Goal: Task Accomplishment & Management: Manage account settings

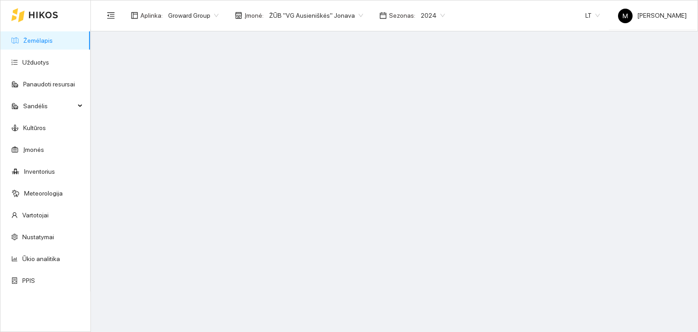
click at [421, 14] on span "2024" at bounding box center [433, 16] width 24 height 14
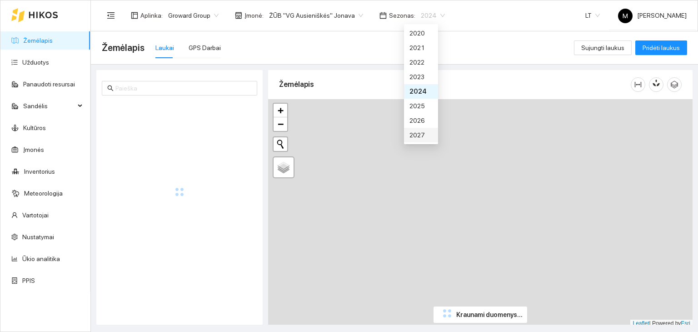
click at [419, 130] on div "2027" at bounding box center [420, 135] width 23 height 10
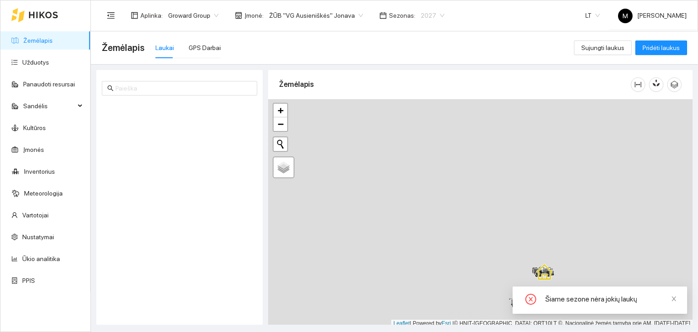
click at [421, 17] on span "2027" at bounding box center [433, 16] width 24 height 14
click at [413, 119] on div "2026" at bounding box center [420, 120] width 23 height 10
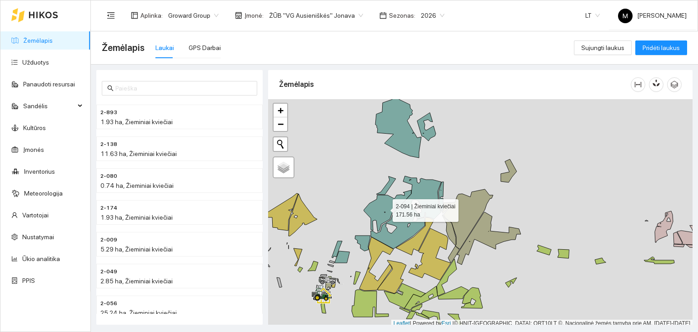
click at [425, 199] on icon at bounding box center [402, 212] width 77 height 73
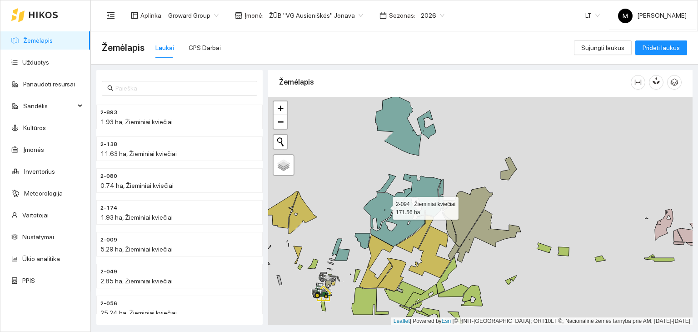
scroll to position [635, 0]
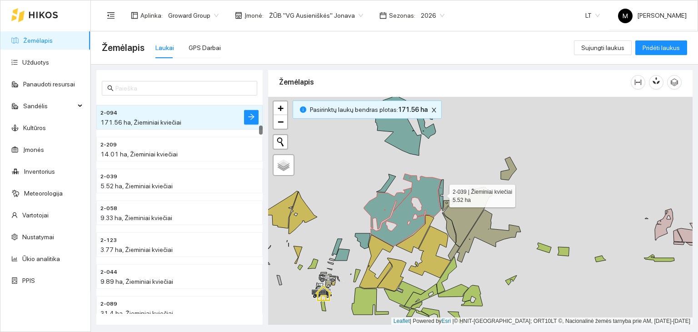
click at [440, 199] on icon at bounding box center [441, 195] width 5 height 30
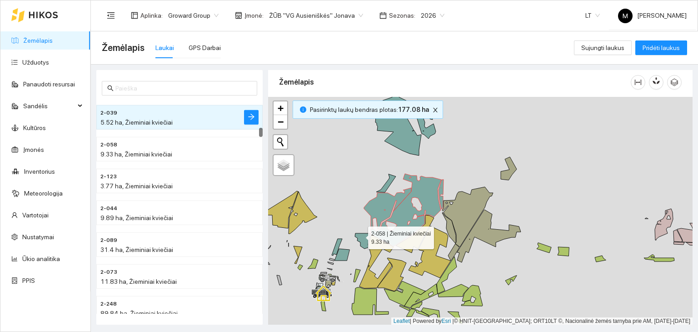
click at [359, 235] on icon at bounding box center [362, 240] width 15 height 15
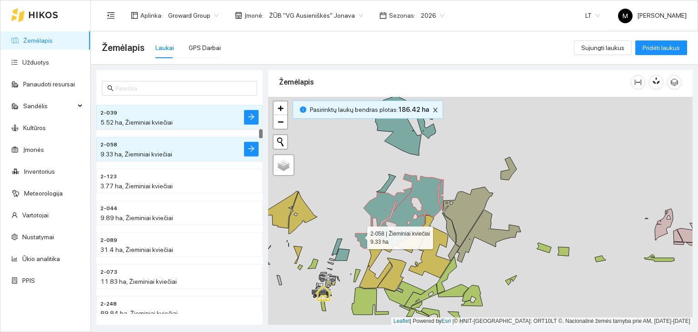
scroll to position [731, 0]
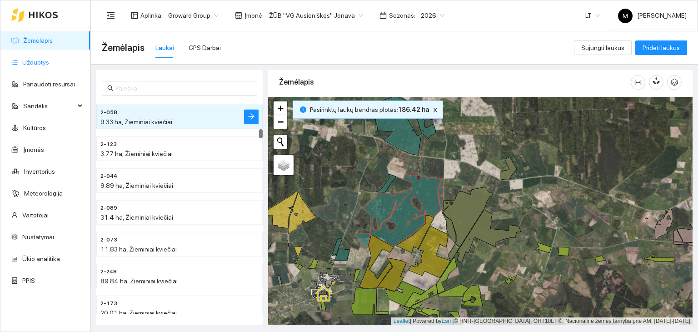
click at [47, 64] on link "Užduotys" at bounding box center [35, 62] width 27 height 7
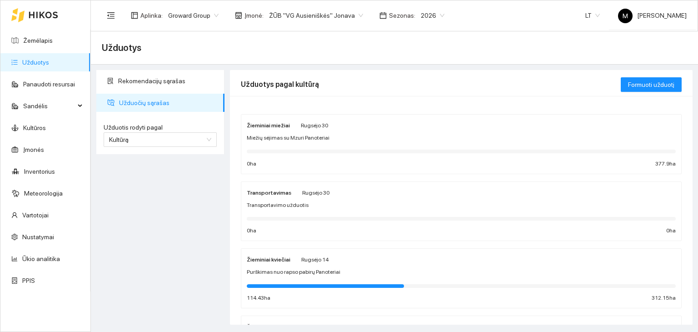
click at [276, 265] on div "Žieminiai kviečiai [PERSON_NAME][DATE] Purškimas nuo rapso pabirų Panoteriai 11…" at bounding box center [461, 278] width 429 height 48
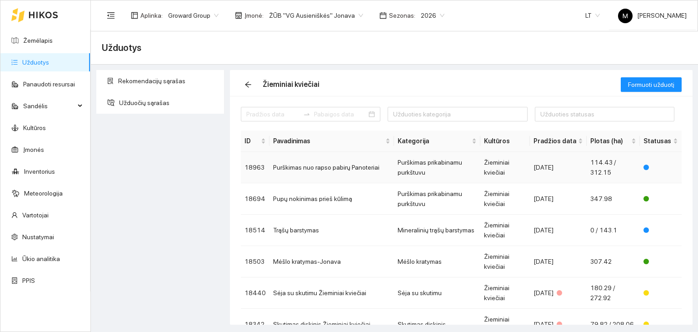
click at [325, 171] on td "Purškimas nuo rapso pabirų Panoteriai" at bounding box center [332, 167] width 125 height 31
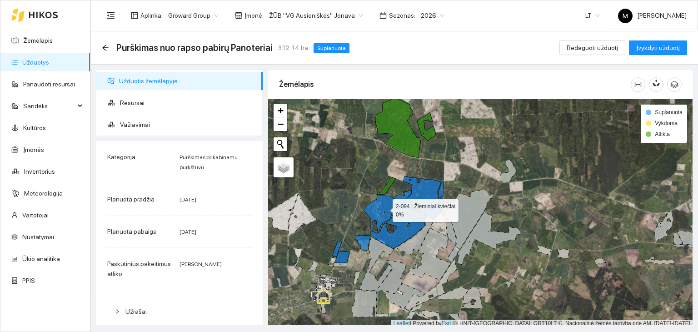
scroll to position [2, 0]
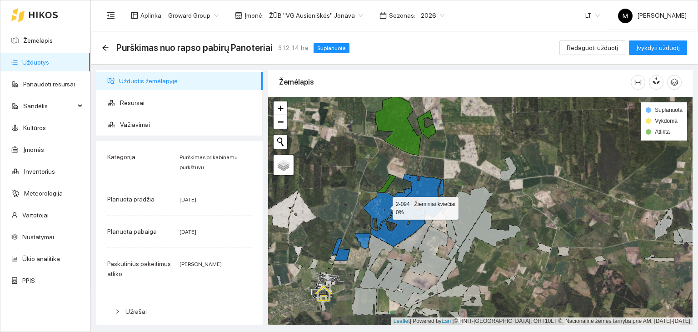
click at [385, 209] on icon at bounding box center [402, 210] width 77 height 73
click at [399, 221] on icon at bounding box center [402, 210] width 77 height 73
click at [383, 203] on icon at bounding box center [402, 210] width 77 height 73
click at [383, 203] on icon at bounding box center [381, 210] width 35 height 36
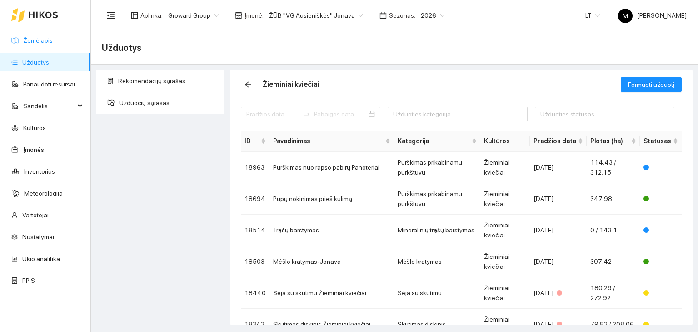
click at [53, 43] on link "Žemėlapis" at bounding box center [38, 40] width 30 height 7
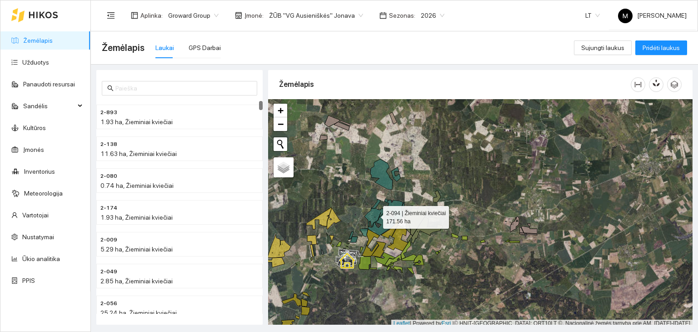
scroll to position [2, 0]
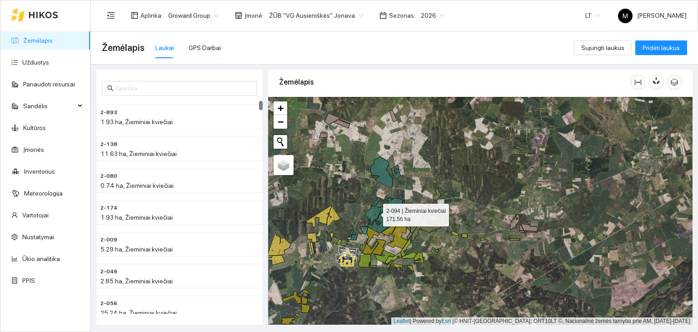
click at [374, 215] on icon at bounding box center [383, 214] width 39 height 37
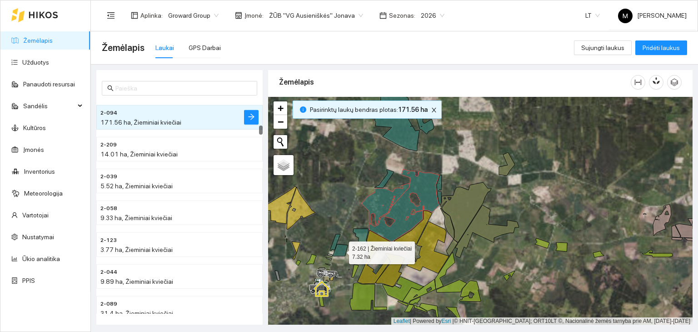
click at [340, 252] on icon at bounding box center [340, 250] width 15 height 12
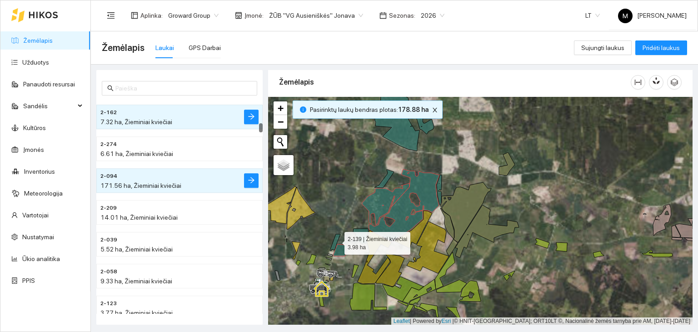
click at [336, 239] on icon at bounding box center [335, 242] width 10 height 17
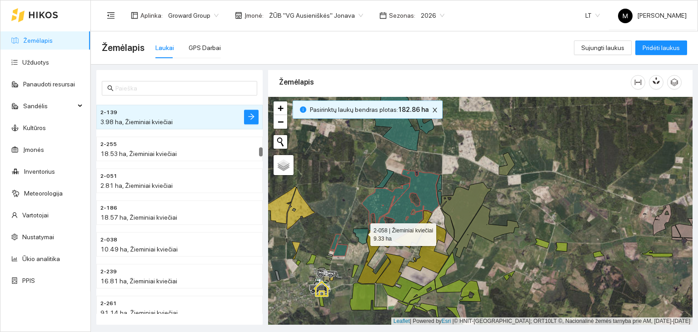
click at [362, 232] on icon at bounding box center [360, 236] width 15 height 15
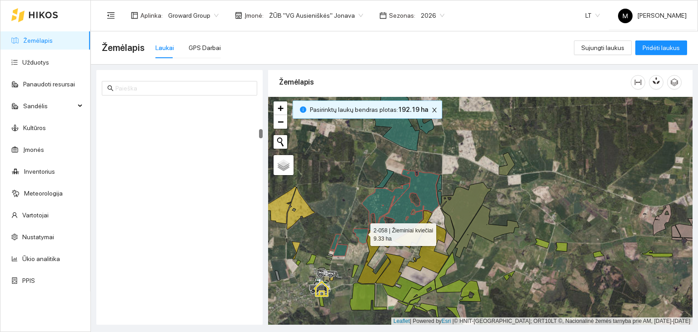
scroll to position [731, 0]
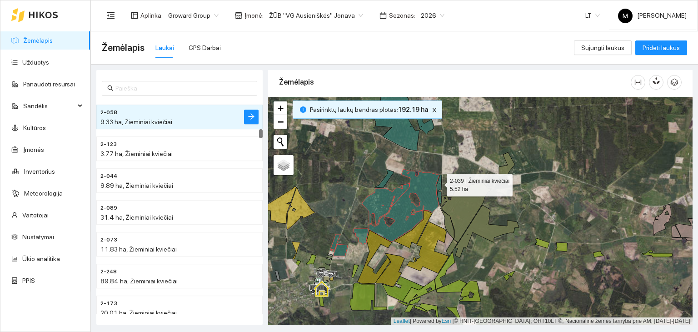
click at [439, 182] on icon at bounding box center [439, 190] width 5 height 30
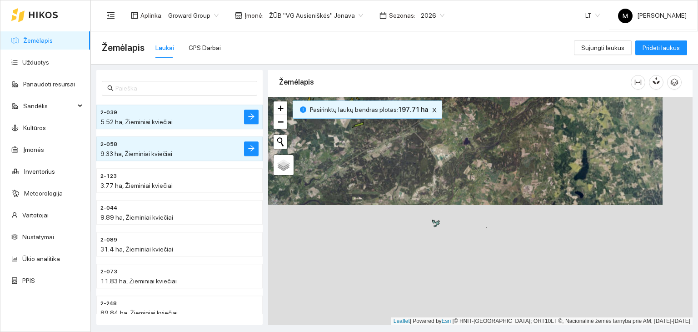
drag, startPoint x: 396, startPoint y: 265, endPoint x: 366, endPoint y: 145, distance: 123.7
click at [366, 145] on div at bounding box center [480, 211] width 424 height 228
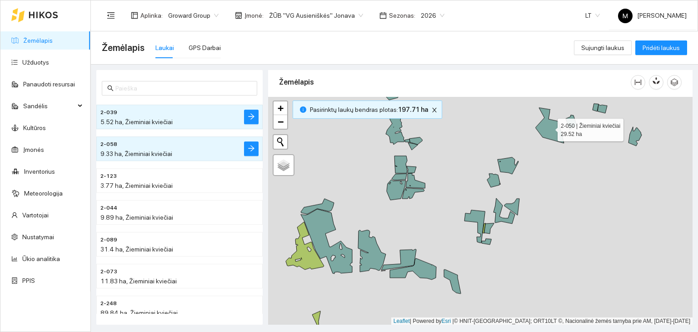
click at [549, 128] on icon at bounding box center [550, 125] width 28 height 35
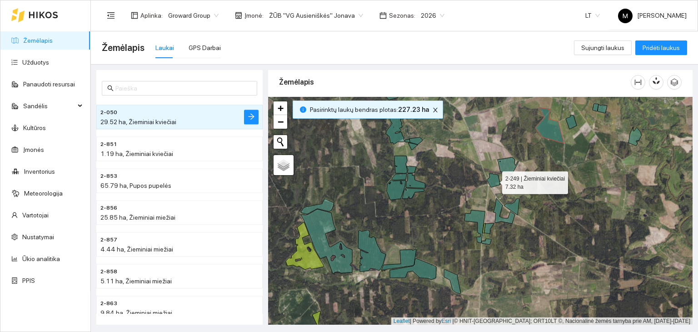
click at [494, 180] on icon at bounding box center [493, 181] width 13 height 14
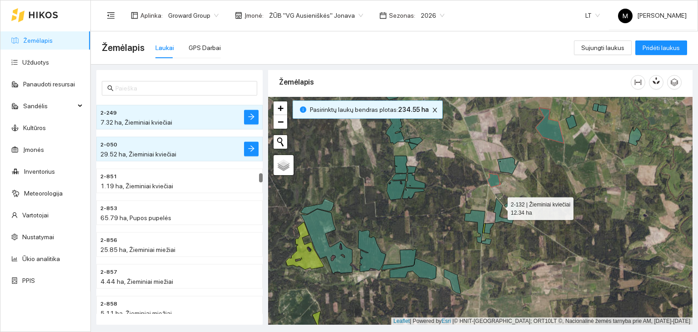
click at [499, 208] on icon at bounding box center [504, 210] width 21 height 25
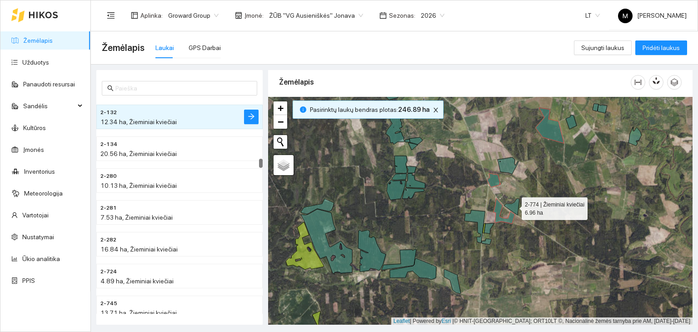
click at [514, 207] on icon at bounding box center [511, 207] width 15 height 16
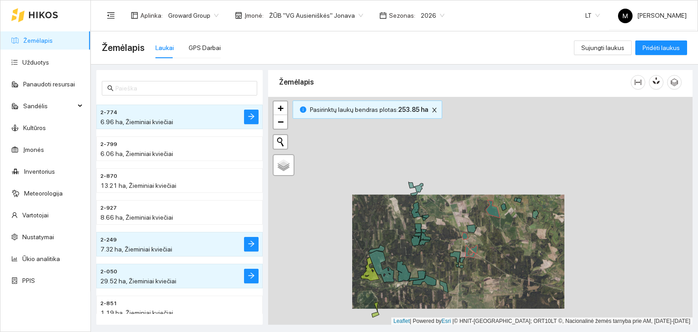
drag, startPoint x: 550, startPoint y: 138, endPoint x: 520, endPoint y: 184, distance: 54.7
click at [520, 184] on div at bounding box center [480, 211] width 424 height 228
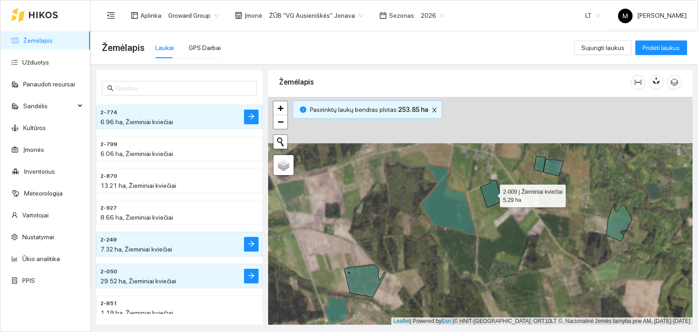
click at [492, 193] on icon at bounding box center [491, 193] width 22 height 27
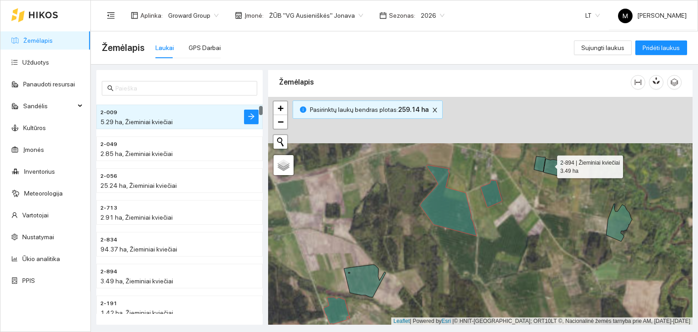
click at [549, 164] on icon at bounding box center [554, 167] width 20 height 17
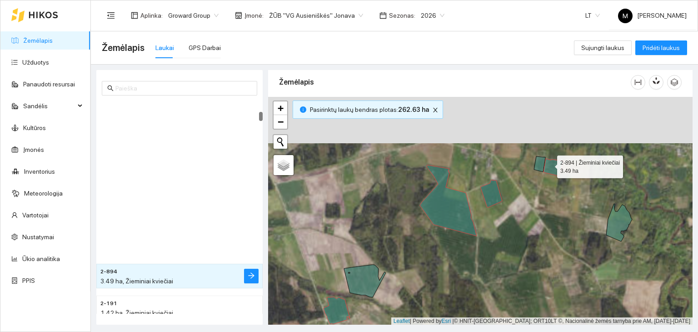
scroll to position [286, 0]
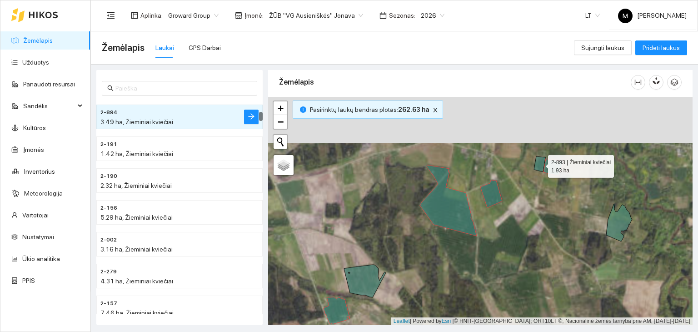
click at [541, 165] on icon at bounding box center [539, 163] width 11 height 15
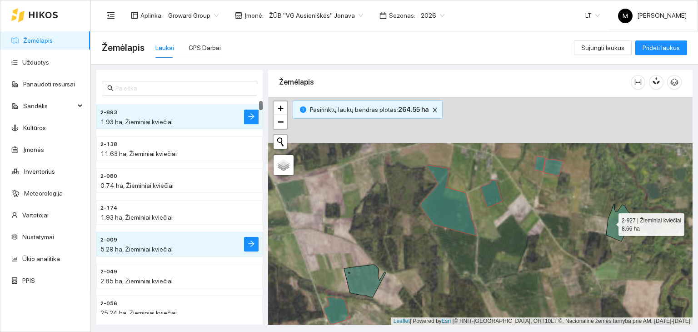
click at [614, 224] on icon at bounding box center [619, 223] width 26 height 38
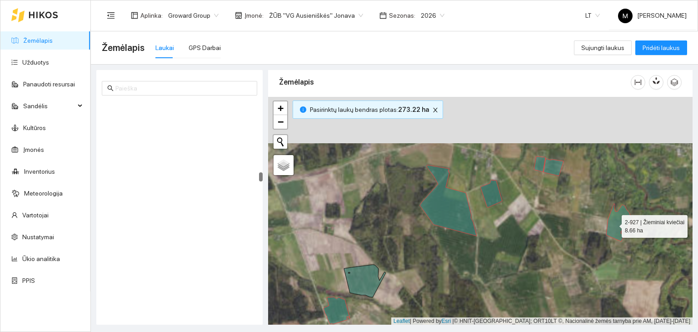
scroll to position [1845, 0]
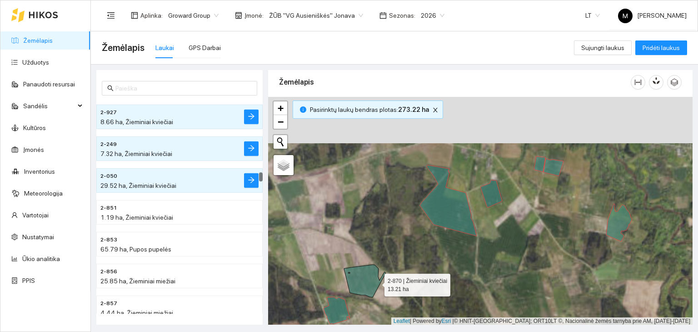
click at [369, 282] on icon at bounding box center [365, 281] width 42 height 33
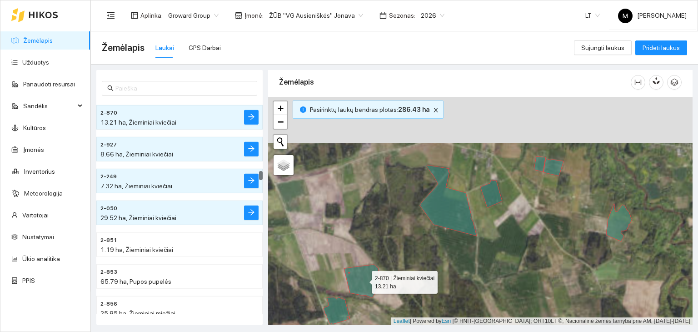
click at [369, 282] on icon at bounding box center [365, 281] width 42 height 33
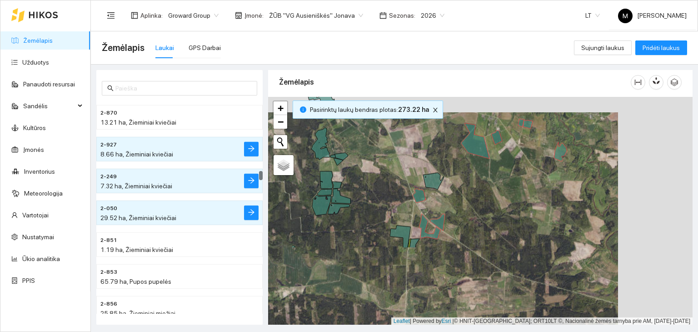
drag, startPoint x: 379, startPoint y: 295, endPoint x: 445, endPoint y: 195, distance: 120.4
click at [445, 195] on div at bounding box center [480, 211] width 424 height 228
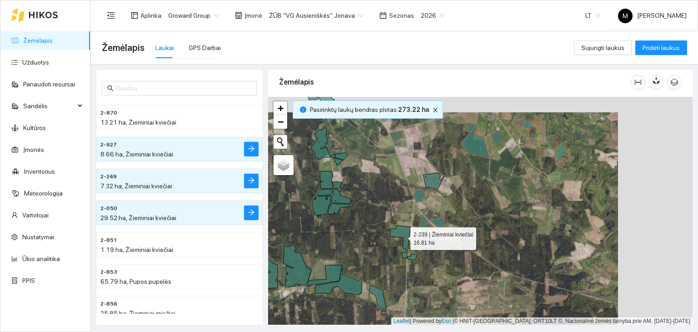
drag, startPoint x: 404, startPoint y: 230, endPoint x: 405, endPoint y: 237, distance: 6.9
click at [405, 230] on icon at bounding box center [400, 241] width 20 height 33
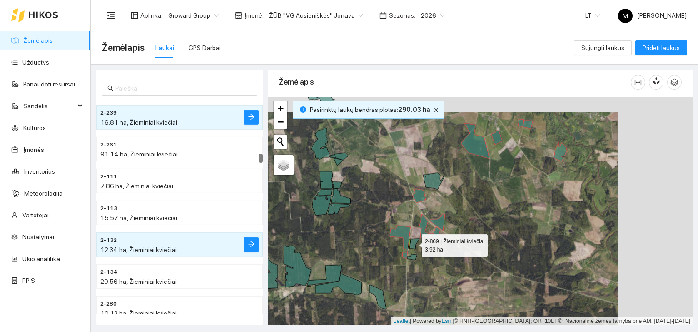
click at [415, 242] on icon at bounding box center [414, 244] width 10 height 10
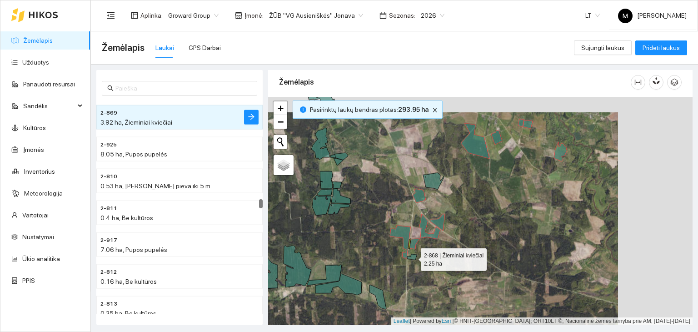
click at [413, 257] on icon at bounding box center [412, 257] width 10 height 6
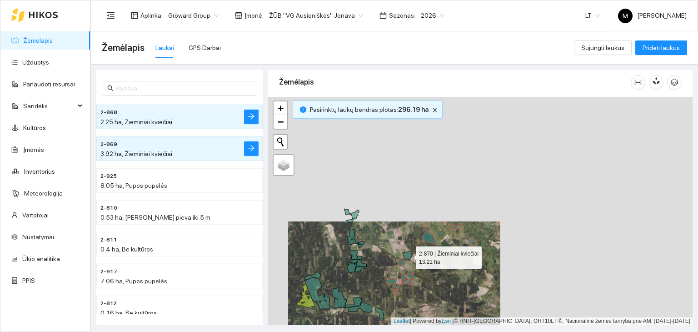
click at [409, 253] on icon at bounding box center [408, 255] width 10 height 8
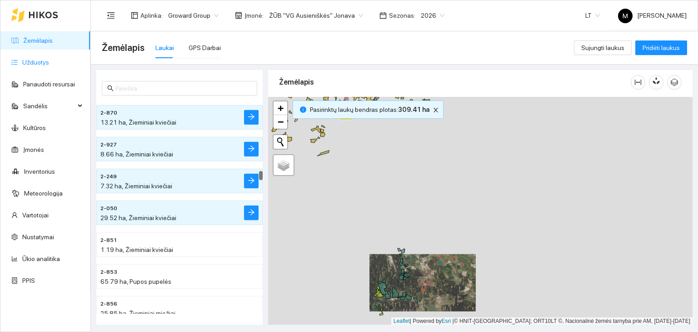
click at [29, 63] on link "Užduotys" at bounding box center [35, 62] width 27 height 7
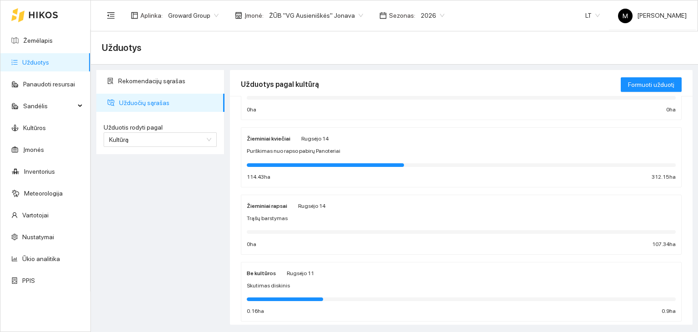
scroll to position [136, 0]
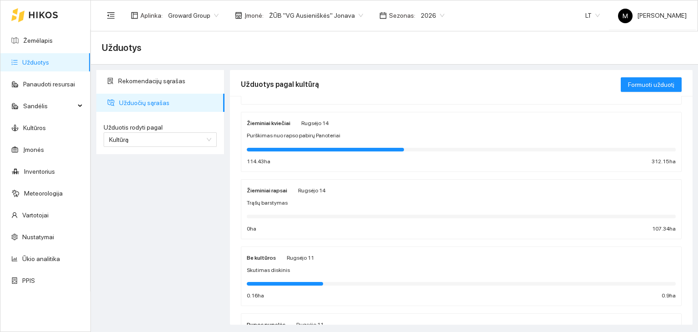
click at [320, 138] on span "Purškimas nuo rapso pabirų Panoteriai" at bounding box center [294, 135] width 94 height 9
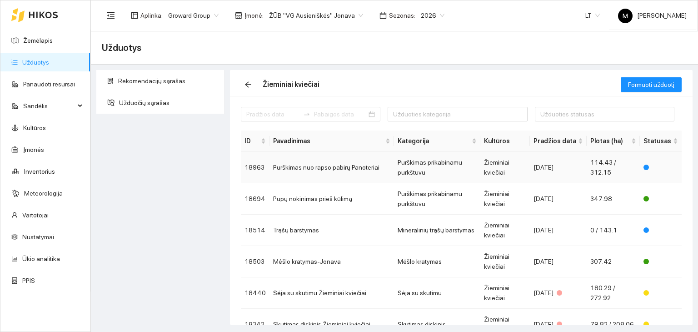
click at [319, 166] on td "Purškimas nuo rapso pabirų Panoteriai" at bounding box center [332, 167] width 125 height 31
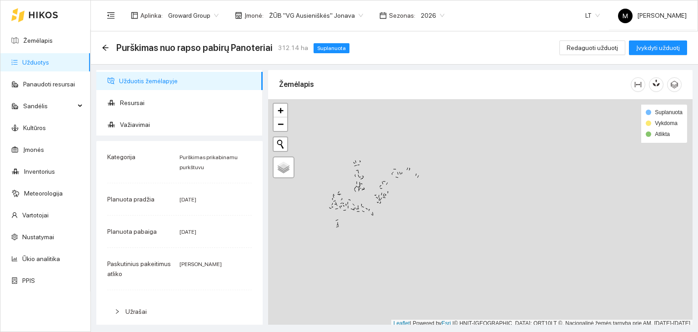
scroll to position [2, 0]
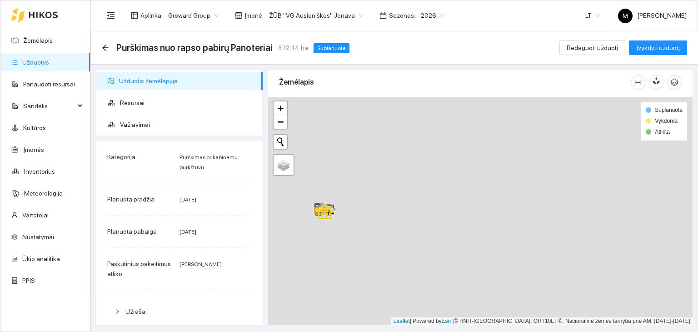
drag, startPoint x: 355, startPoint y: 128, endPoint x: 379, endPoint y: 326, distance: 199.6
click at [379, 326] on main "Purškimas nuo rapso pabirų Panoteriai 312.14 ha Suplanuota Redaguoti užduotį Įv…" at bounding box center [394, 181] width 607 height 300
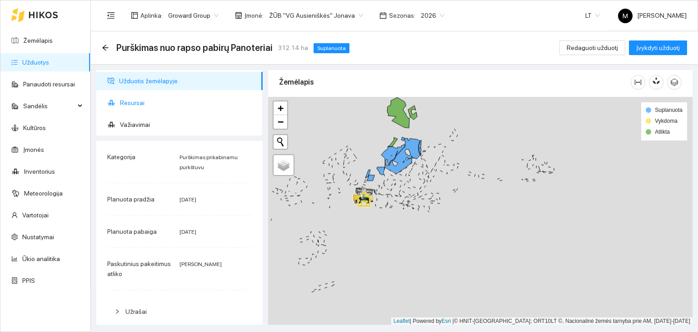
click at [139, 97] on span "Resursai" at bounding box center [187, 103] width 135 height 18
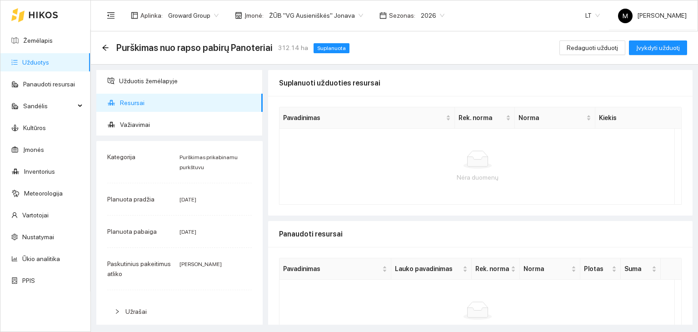
click at [49, 60] on link "Užduotys" at bounding box center [35, 62] width 27 height 7
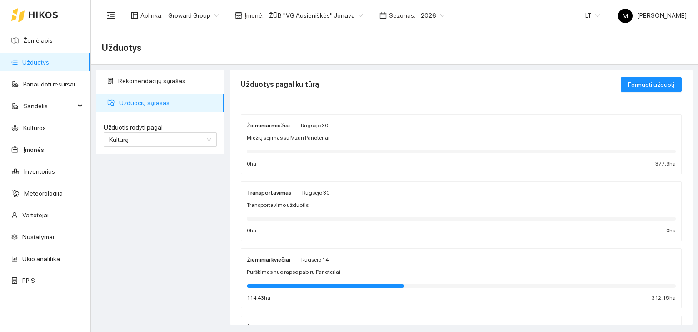
click at [288, 264] on div "Žieminiai kviečiai [PERSON_NAME][DATE] Purškimas nuo rapso pabirų Panoteriai 11…" at bounding box center [461, 278] width 429 height 48
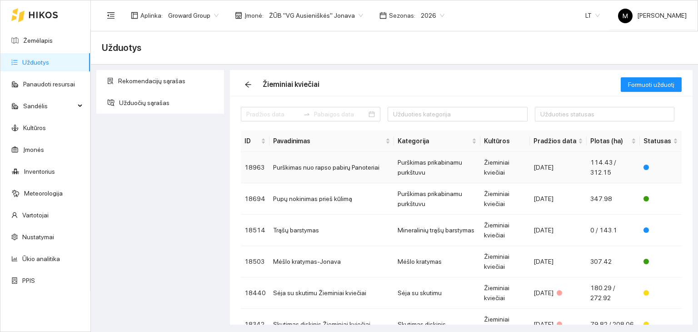
click at [345, 171] on td "Purškimas nuo rapso pabirų Panoteriai" at bounding box center [332, 167] width 125 height 31
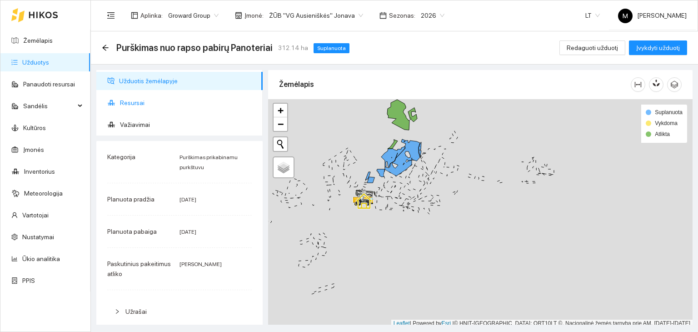
click at [144, 103] on span "Resursai" at bounding box center [187, 103] width 135 height 18
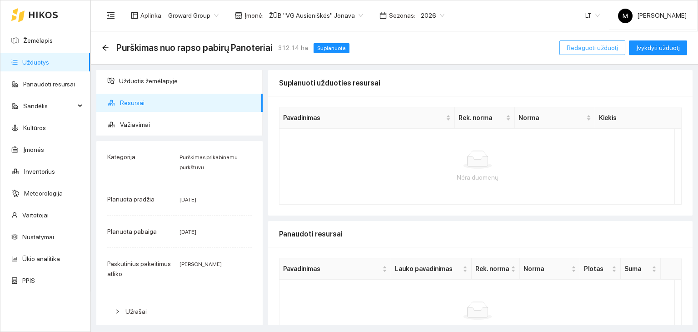
click at [580, 54] on button "Redaguoti užduotį" at bounding box center [592, 47] width 66 height 15
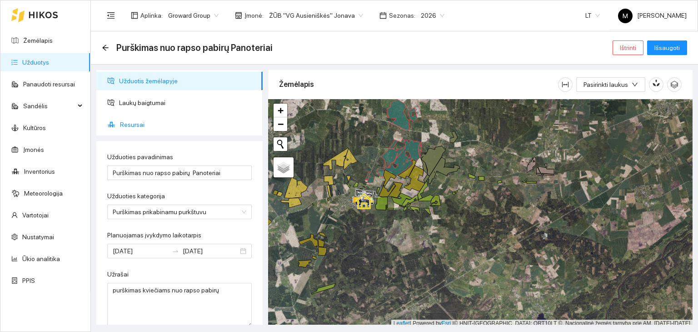
click at [138, 120] on span "Resursai" at bounding box center [187, 124] width 135 height 18
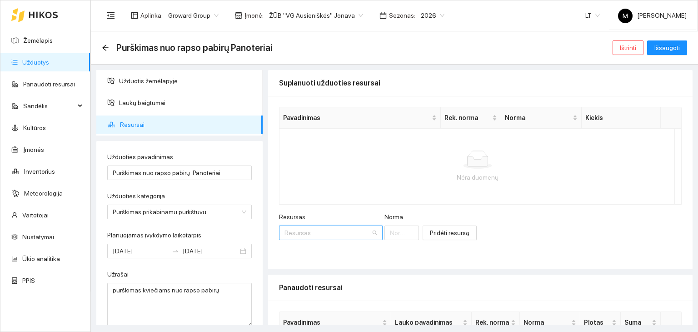
click at [300, 233] on input "Resursas" at bounding box center [328, 233] width 86 height 14
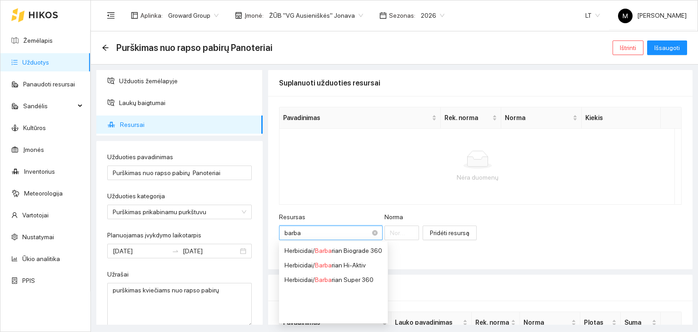
type input "barbar"
click at [324, 280] on span "Barbar" at bounding box center [324, 279] width 19 height 7
type input "1"
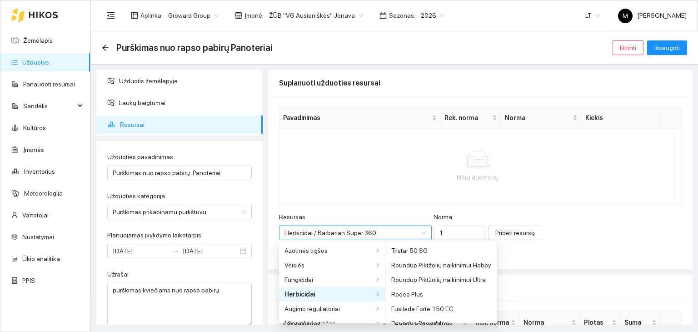
scroll to position [3003, 0]
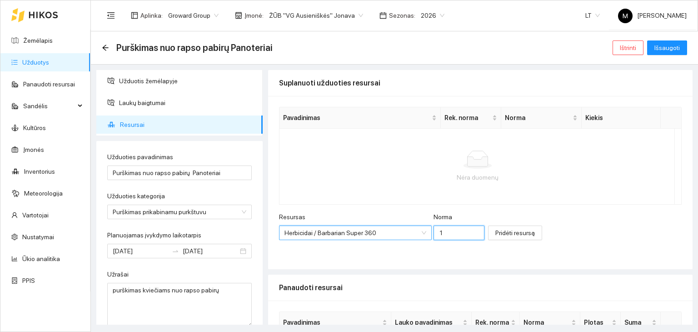
click at [434, 227] on input "1" at bounding box center [459, 232] width 51 height 15
type input "3"
click at [495, 233] on span "Pridėti resursą" at bounding box center [515, 233] width 40 height 10
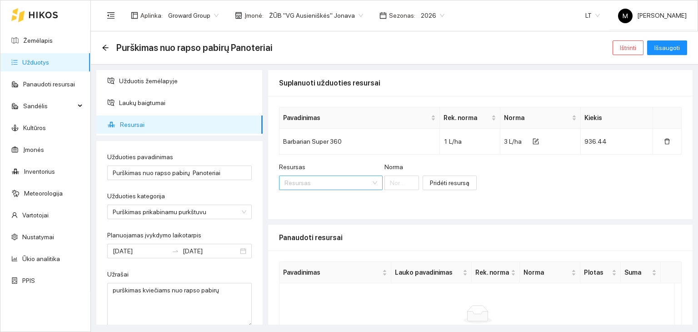
click at [296, 185] on input "Resursas" at bounding box center [328, 183] width 86 height 14
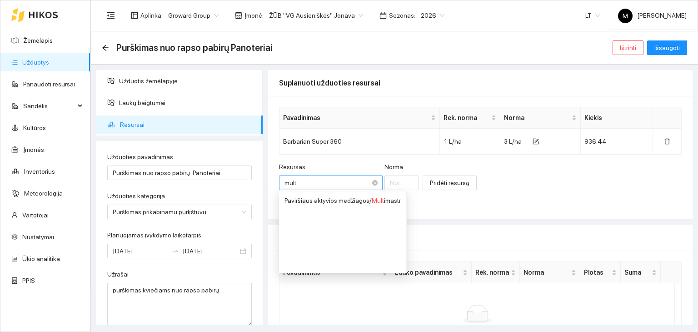
type input "multi"
click at [302, 197] on div "Paviršiaus aktyvios medžiagos / Multi mastr" at bounding box center [343, 200] width 116 height 10
type input "1"
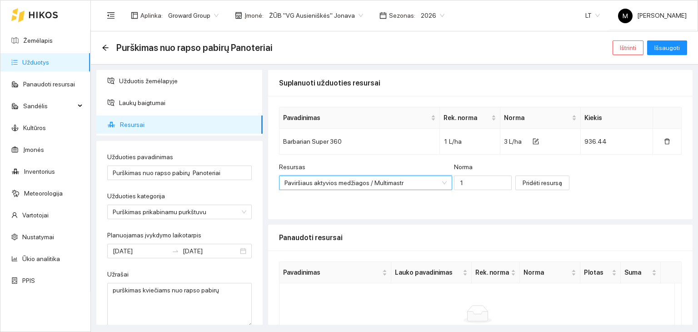
scroll to position [0, 0]
click at [461, 175] on input "1" at bounding box center [483, 182] width 58 height 15
type input "0.1"
click at [523, 180] on span "Pridėti resursą" at bounding box center [543, 183] width 40 height 10
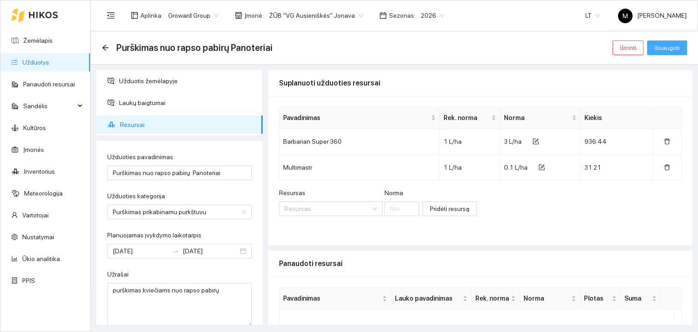
click at [673, 48] on span "Išsaugoti" at bounding box center [666, 48] width 25 height 10
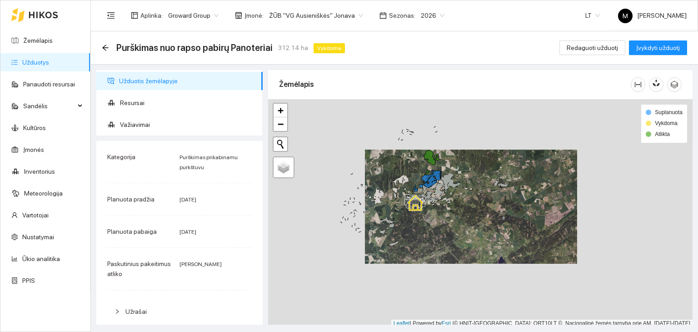
scroll to position [2, 0]
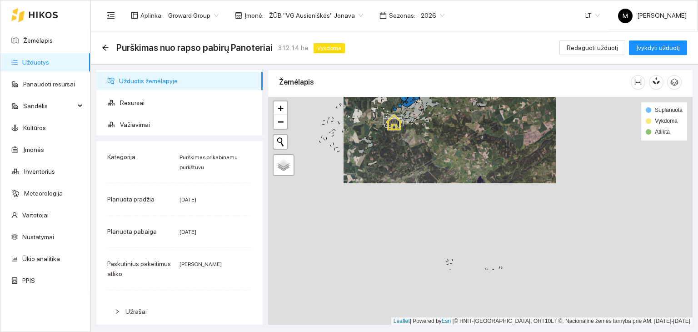
drag, startPoint x: 457, startPoint y: 240, endPoint x: 434, endPoint y: 152, distance: 91.1
click at [434, 152] on div at bounding box center [480, 211] width 424 height 228
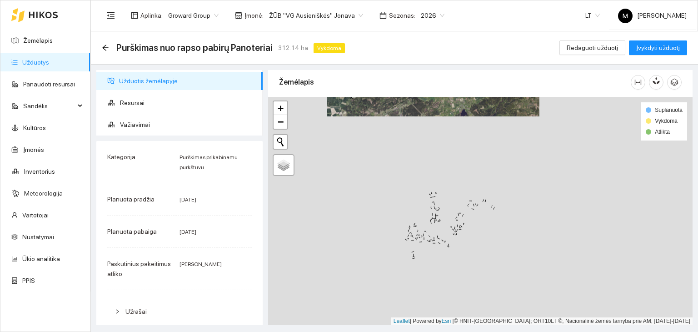
drag, startPoint x: 472, startPoint y: 285, endPoint x: 461, endPoint y: 239, distance: 47.6
click at [461, 239] on div at bounding box center [480, 211] width 424 height 228
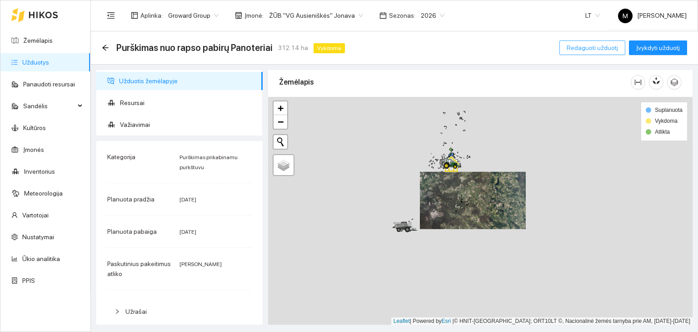
click at [585, 45] on span "Redaguoti užduotį" at bounding box center [592, 48] width 51 height 10
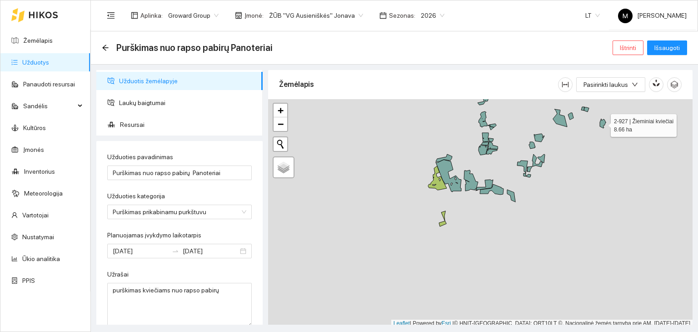
scroll to position [2, 0]
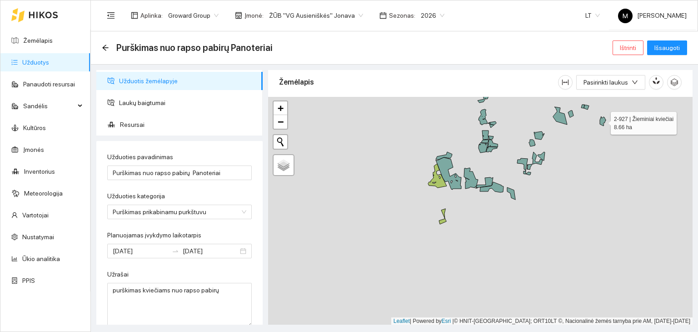
click at [601, 123] on icon at bounding box center [603, 121] width 6 height 10
click at [588, 107] on icon at bounding box center [586, 107] width 5 height 5
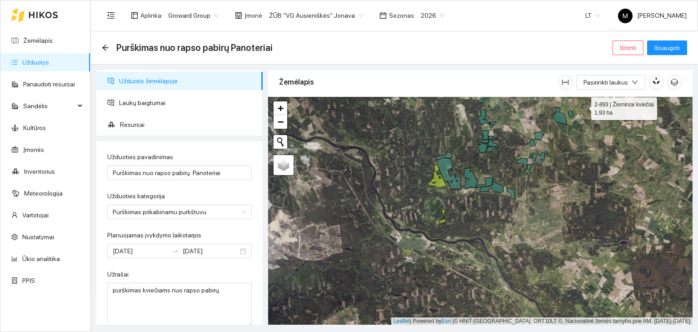
click at [582, 106] on icon at bounding box center [582, 107] width 3 height 4
click at [573, 114] on icon at bounding box center [570, 113] width 5 height 7
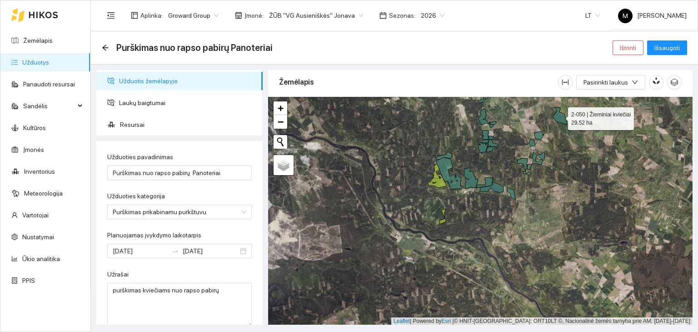
click at [561, 118] on icon at bounding box center [560, 116] width 14 height 18
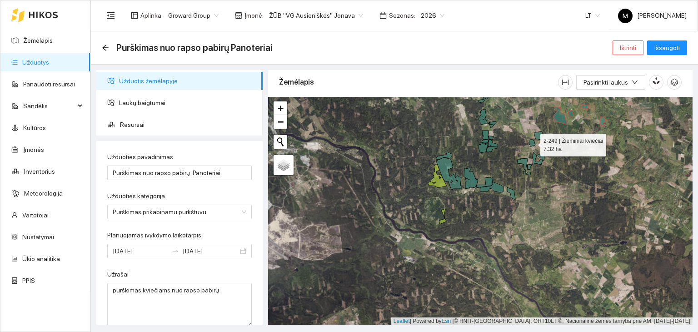
click at [533, 142] on icon at bounding box center [532, 143] width 6 height 7
click at [535, 156] on icon at bounding box center [537, 158] width 10 height 13
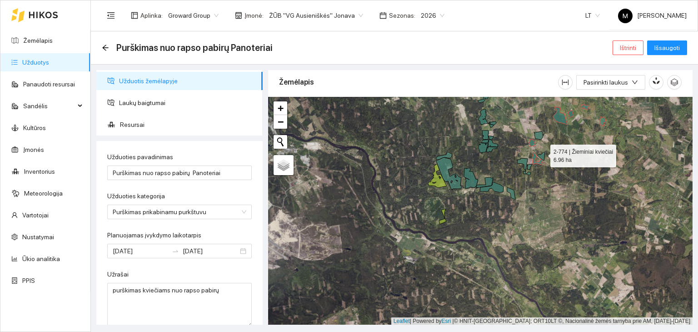
click at [542, 153] on icon at bounding box center [541, 156] width 7 height 9
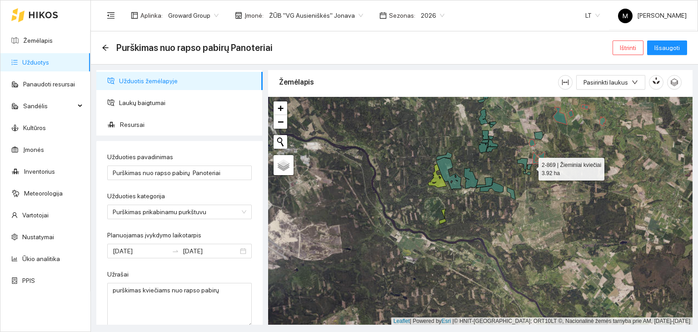
click at [530, 166] on icon at bounding box center [529, 166] width 5 height 5
click at [529, 173] on icon at bounding box center [528, 173] width 5 height 3
click at [523, 162] on icon at bounding box center [522, 166] width 10 height 16
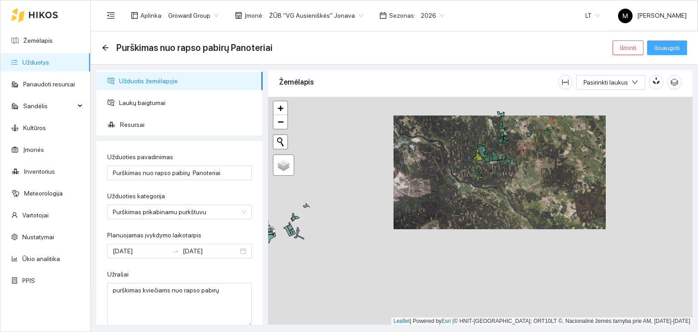
click at [661, 49] on span "Išsaugoti" at bounding box center [666, 48] width 25 height 10
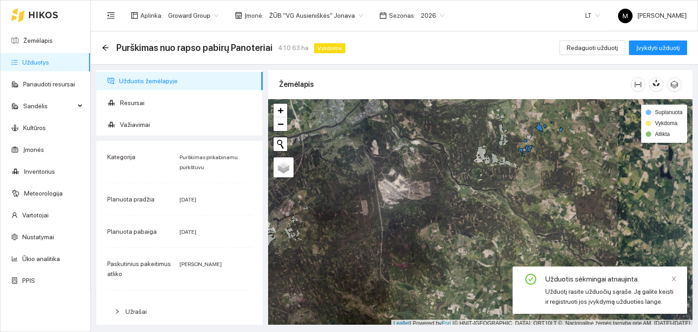
click at [49, 63] on link "Užduotys" at bounding box center [35, 62] width 27 height 7
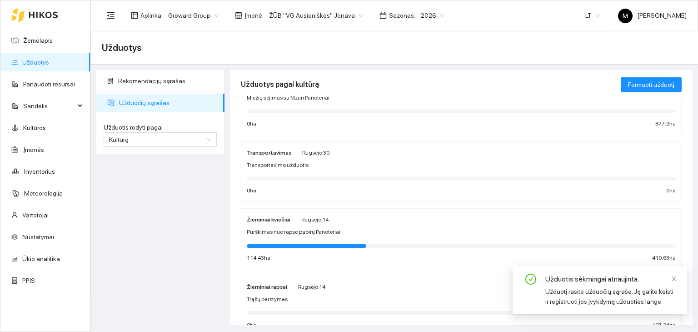
scroll to position [91, 0]
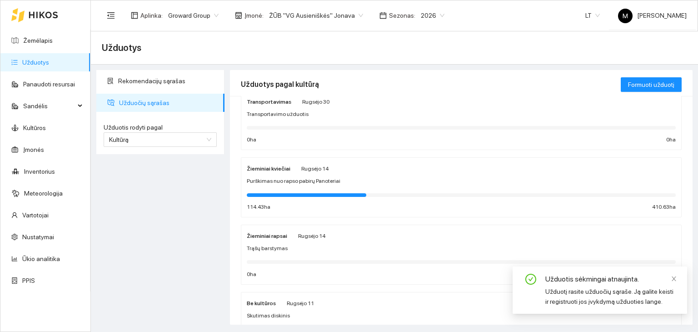
click at [313, 193] on div at bounding box center [307, 195] width 120 height 4
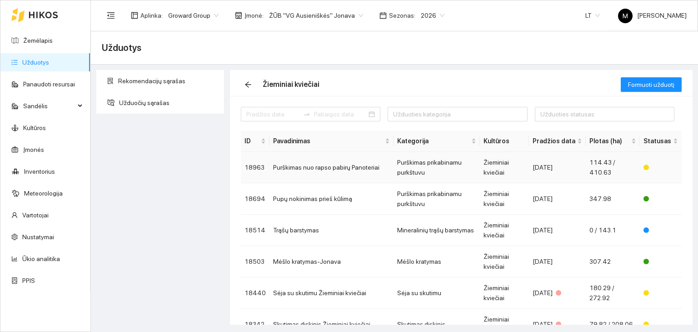
click at [370, 165] on td "Purškimas nuo rapso pabirų Panoteriai" at bounding box center [332, 167] width 124 height 31
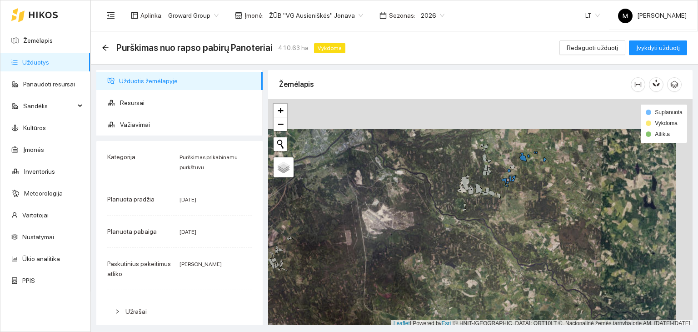
scroll to position [2, 0]
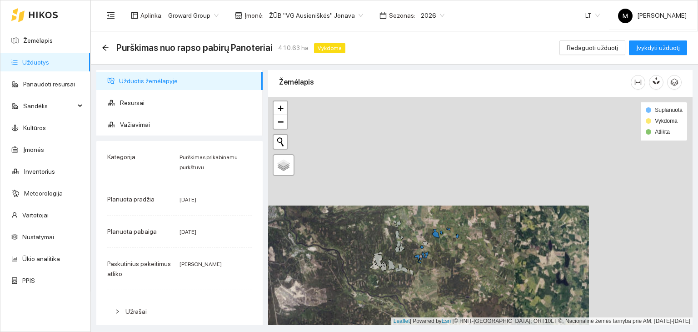
drag, startPoint x: 551, startPoint y: 200, endPoint x: 464, endPoint y: 279, distance: 117.5
click at [464, 279] on div at bounding box center [480, 211] width 424 height 228
click at [49, 60] on link "Užduotys" at bounding box center [35, 62] width 27 height 7
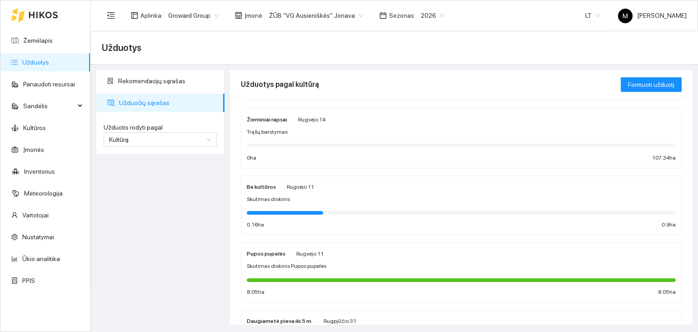
scroll to position [227, 0]
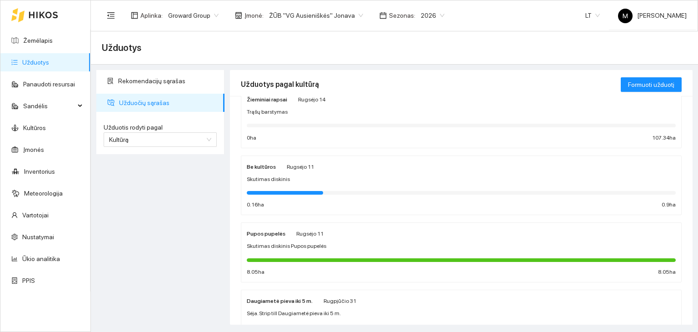
click at [298, 115] on div "Trąšų barstymas" at bounding box center [461, 112] width 429 height 9
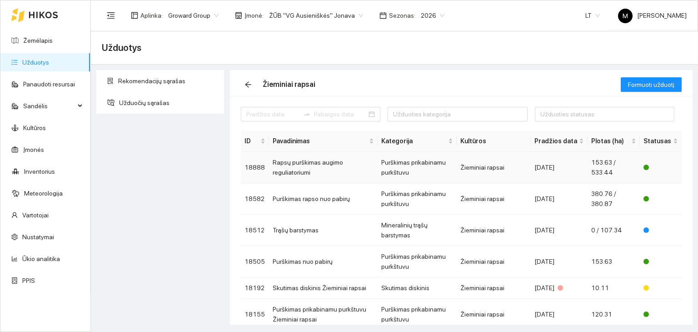
click at [306, 168] on td "Rapsų purškimas augimo reguliatoriumi" at bounding box center [323, 167] width 109 height 31
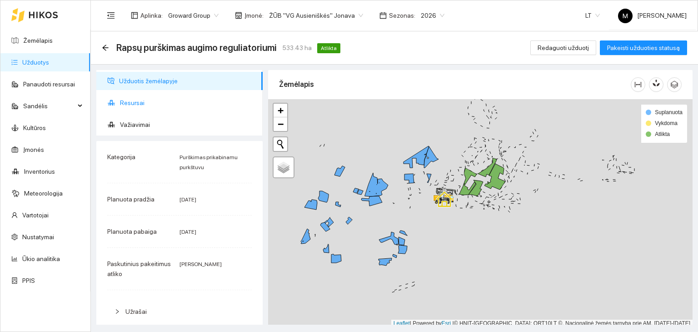
click at [149, 100] on span "Resursai" at bounding box center [187, 103] width 135 height 18
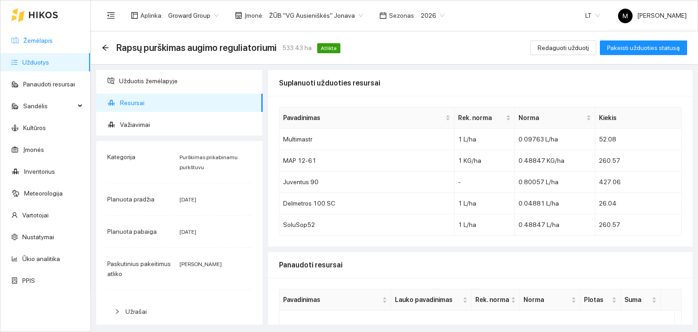
click at [37, 43] on link "Žemėlapis" at bounding box center [38, 40] width 30 height 7
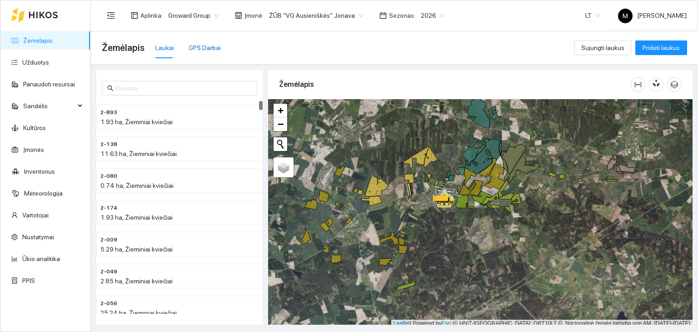
click at [204, 50] on div "GPS Darbai" at bounding box center [205, 48] width 32 height 10
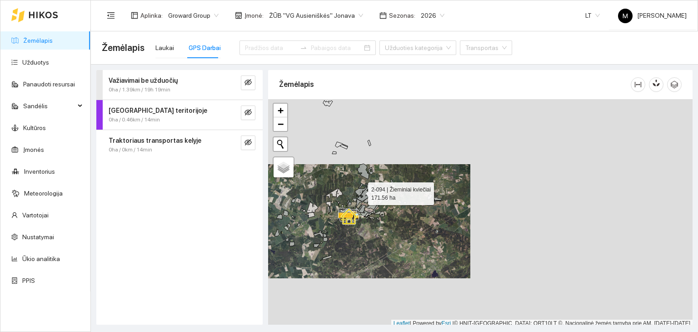
scroll to position [2, 0]
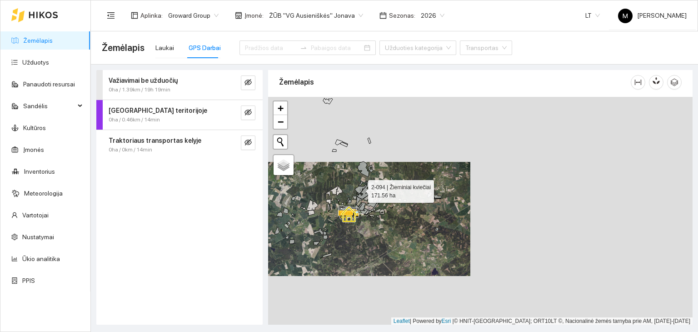
click at [362, 195] on icon at bounding box center [365, 190] width 20 height 18
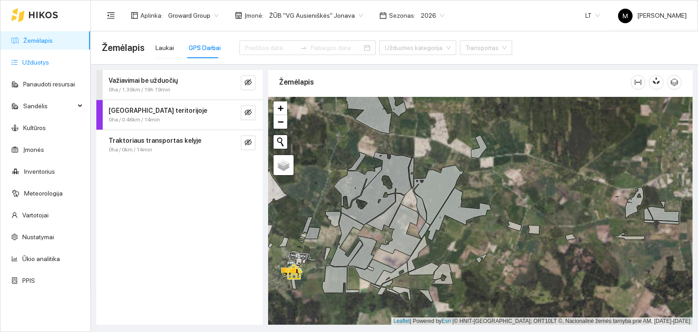
click at [39, 62] on link "Užduotys" at bounding box center [35, 62] width 27 height 7
